Goal: Check status

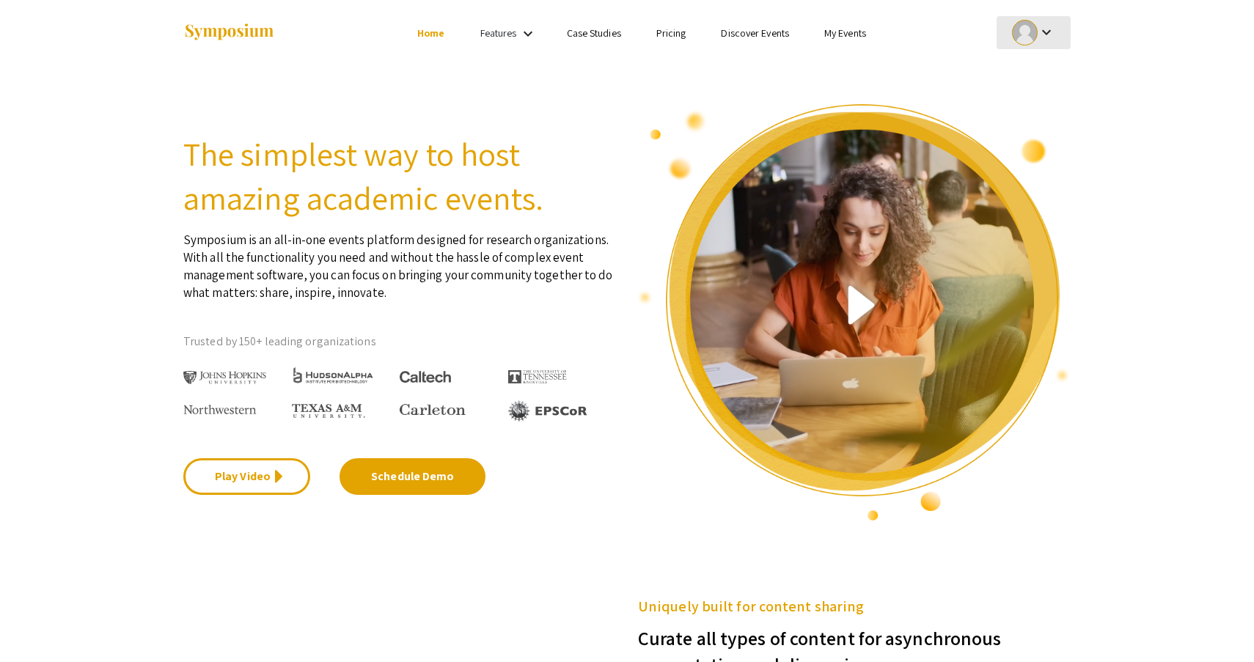
click at [1038, 31] on mat-icon "keyboard_arrow_down" at bounding box center [1047, 32] width 18 height 18
click at [1020, 98] on button "My Submissions" at bounding box center [1042, 107] width 90 height 35
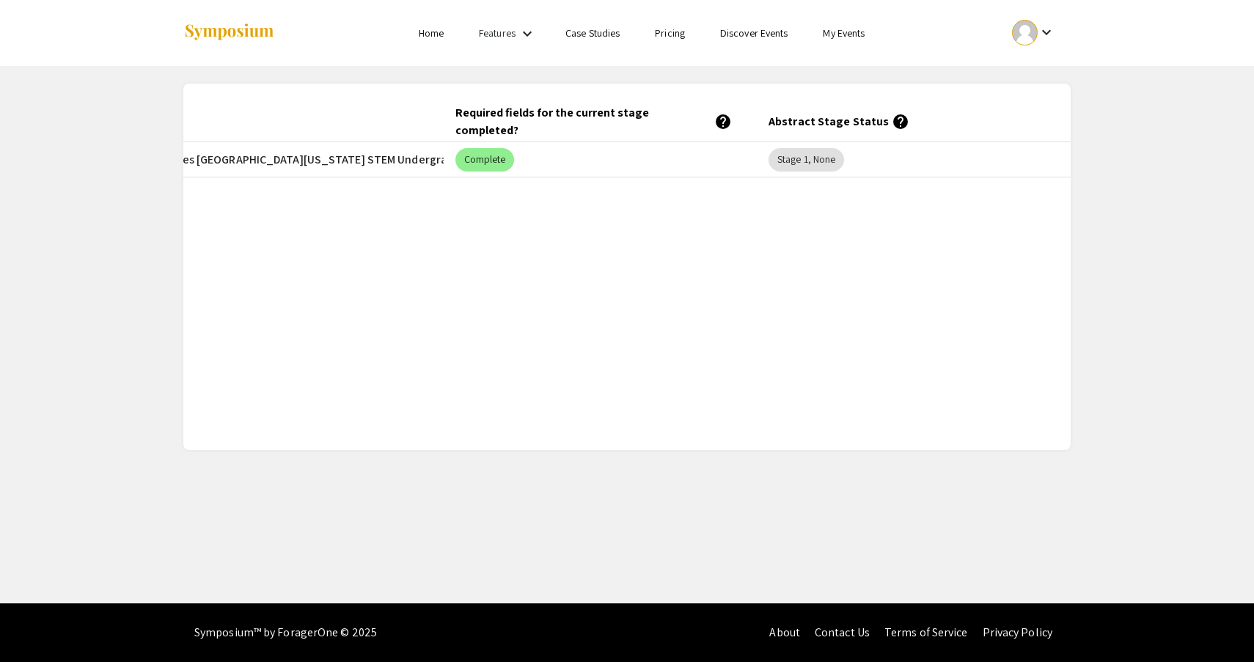
scroll to position [0, 442]
click at [830, 157] on mat-chip "Stage 1, None" at bounding box center [807, 159] width 76 height 23
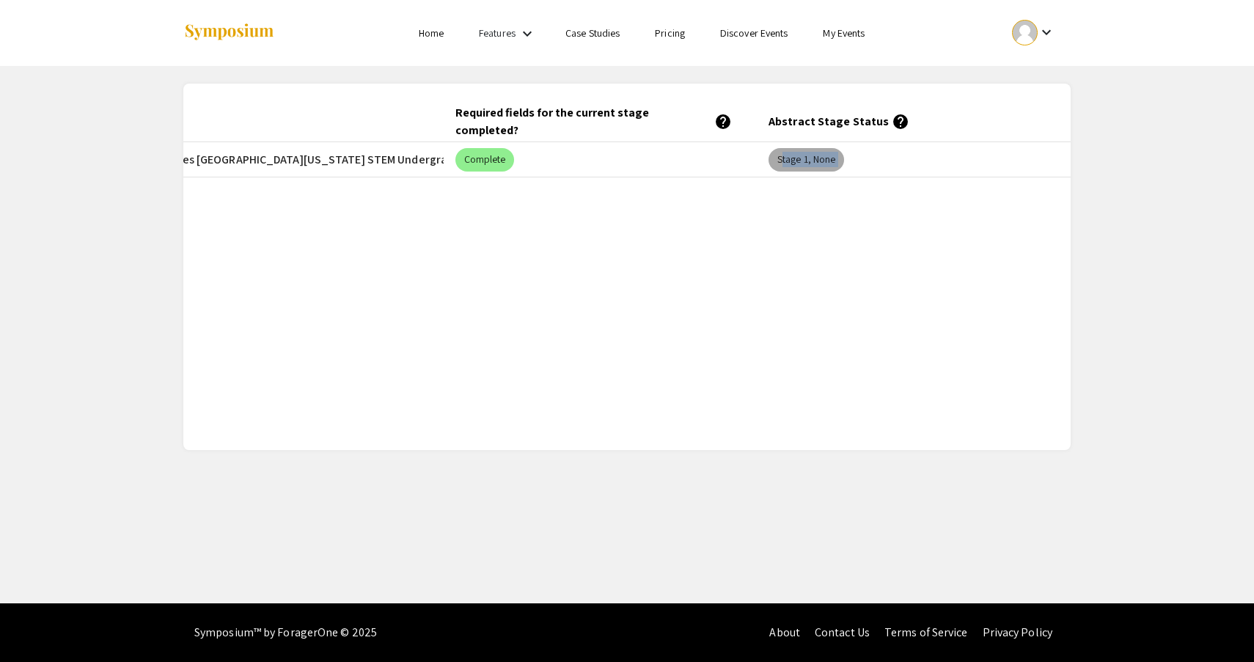
click at [830, 157] on mat-chip "Stage 1, None" at bounding box center [807, 159] width 76 height 23
click at [829, 207] on div "Submitted At (EDT) Title Event Required fields for the current stage completed?…" at bounding box center [626, 266] width 887 height 331
